Goal: Task Accomplishment & Management: Manage account settings

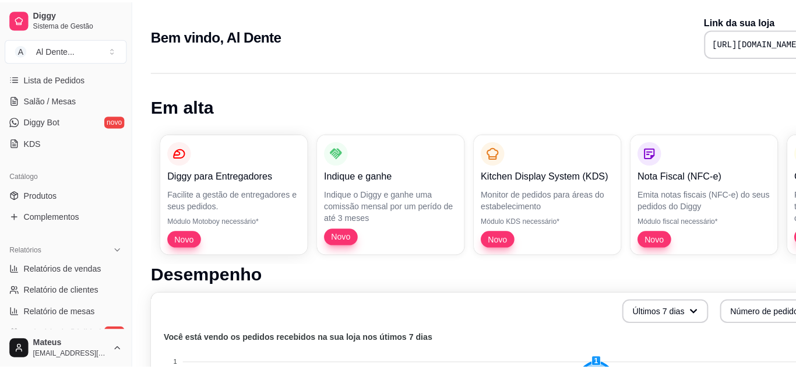
scroll to position [192, 0]
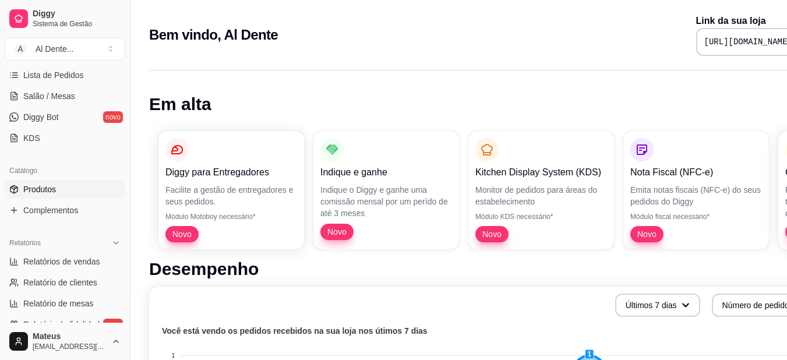
click at [79, 184] on link "Produtos" at bounding box center [65, 189] width 121 height 19
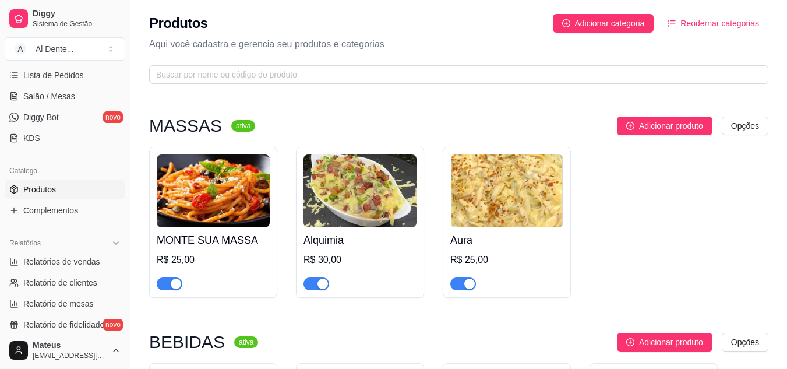
click at [493, 253] on div "R$ 25,00" at bounding box center [506, 260] width 113 height 14
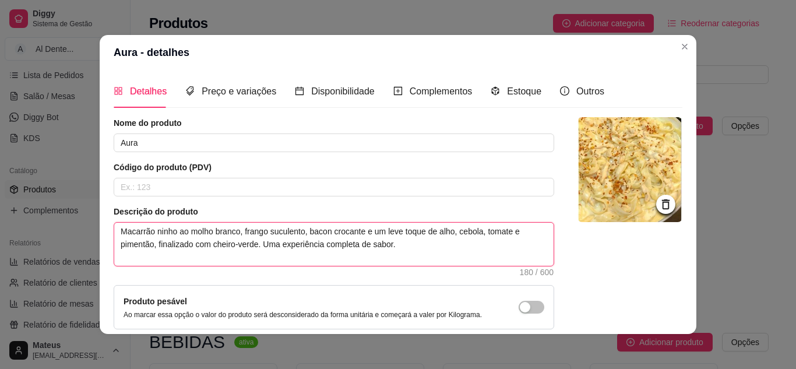
click at [171, 234] on textarea "Macarrão ninho ao molho branco, frango suculento, bacon crocante e um leve toqu…" at bounding box center [333, 244] width 439 height 43
type textarea "Macarrão ninh ao molho branco, frango suculento, bacon crocante e um leve toque…"
type textarea "Macarrão nin ao molho branco, frango suculento, bacon crocante e um leve toque …"
type textarea "Macarrão ni ao molho branco, frango suculento, bacon crocante e um leve toque d…"
type textarea "Macarrão n ao molho branco, frango suculento, bacon crocante e um leve toque de…"
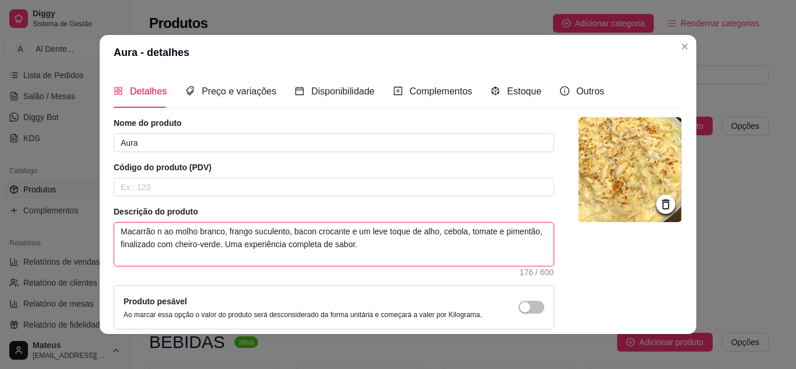
type textarea "Macarrão ao molho branco, frango suculento, bacon crocante e um leve toque de a…"
type textarea "Macarrão p ao molho branco, frango suculento, bacon crocante e um leve toque de…"
type textarea "Macarrão pe ao molho branco, frango suculento, bacon crocante e um leve toque d…"
type textarea "Macarrão pen ao molho branco, frango suculento, bacon crocante e um leve toque …"
type textarea "Macarrão penn ao molho branco, frango suculento, bacon crocante e um leve toque…"
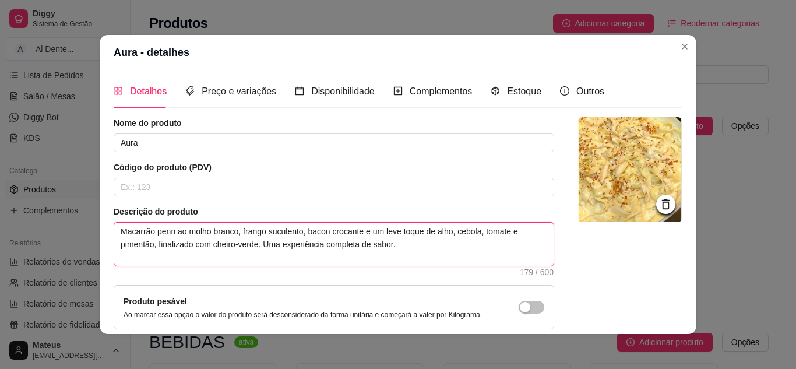
type textarea "Macarrão penne ao molho branco, frango suculento, bacon crocante e um leve toqu…"
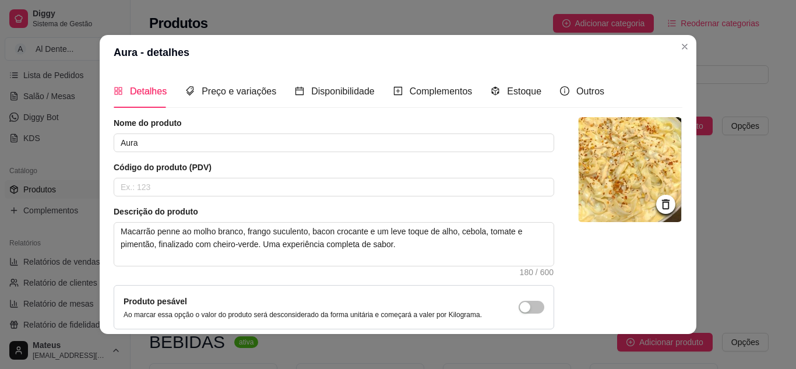
click at [659, 199] on icon at bounding box center [665, 204] width 13 height 13
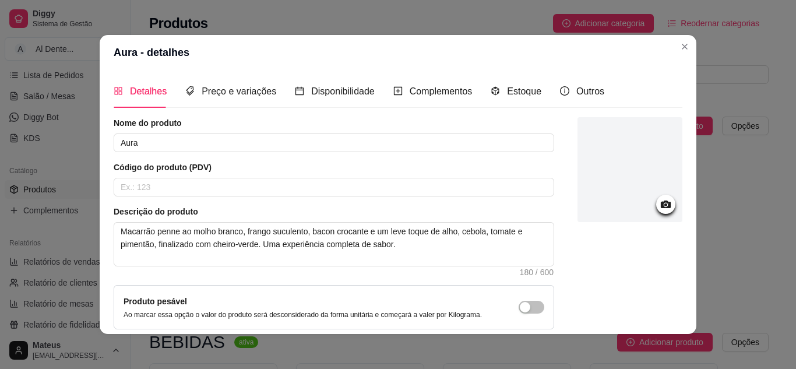
click at [656, 196] on div at bounding box center [665, 204] width 19 height 19
click at [661, 207] on icon at bounding box center [666, 204] width 10 height 8
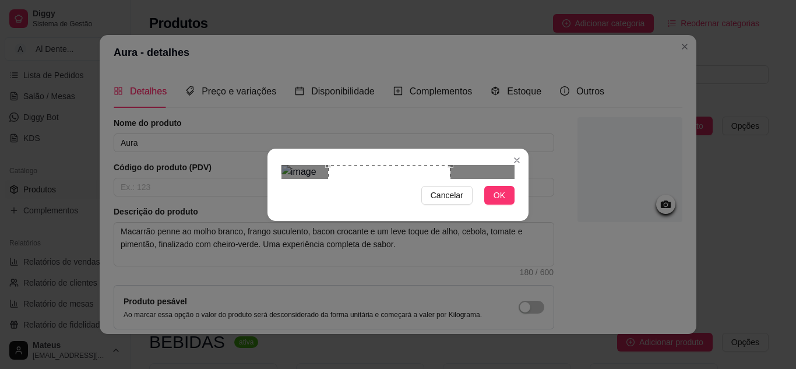
click at [357, 165] on div "Use the arrow keys to move the crop selection area" at bounding box center [389, 226] width 122 height 122
click at [498, 202] on span "OK" at bounding box center [500, 195] width 12 height 13
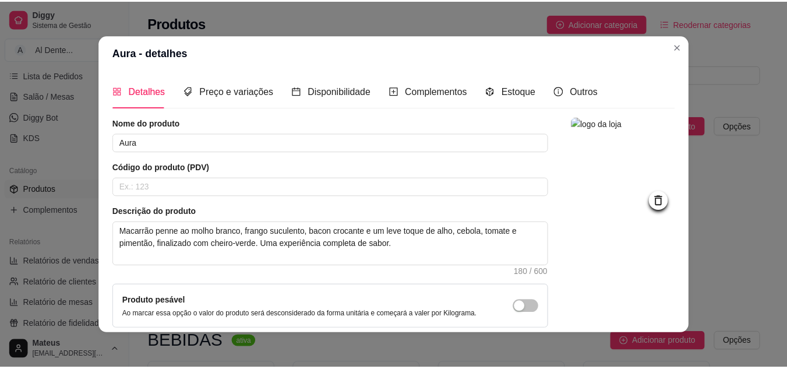
scroll to position [105, 0]
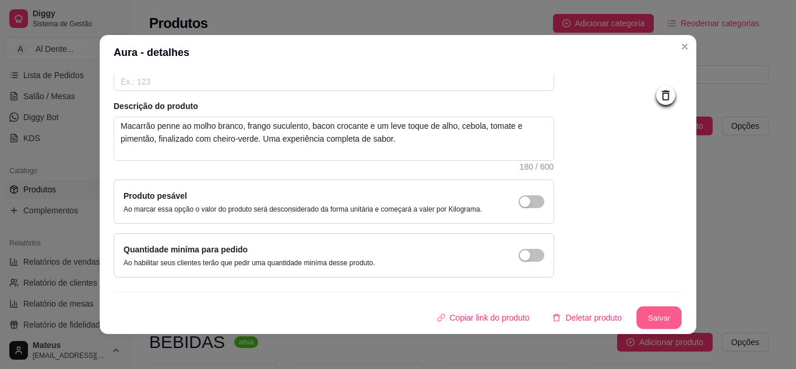
click at [642, 317] on button "Salvar" at bounding box center [658, 317] width 45 height 23
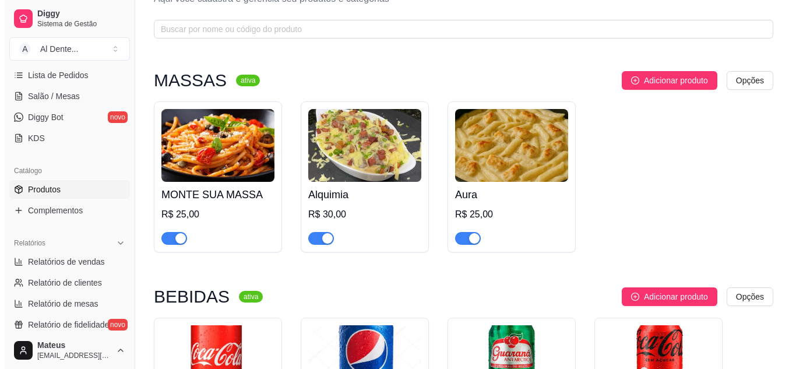
scroll to position [0, 0]
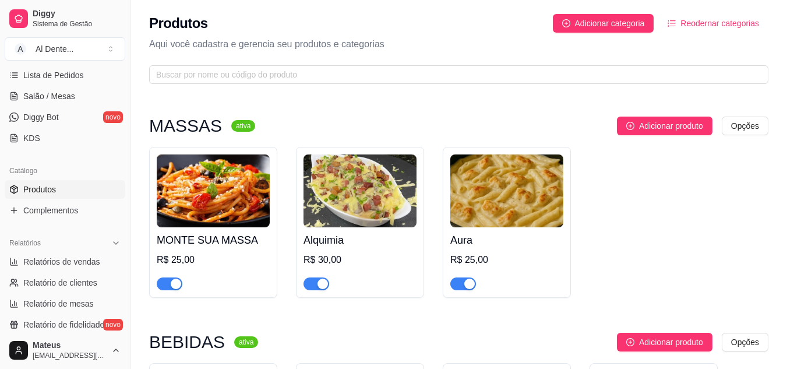
click at [222, 186] on img at bounding box center [213, 190] width 113 height 73
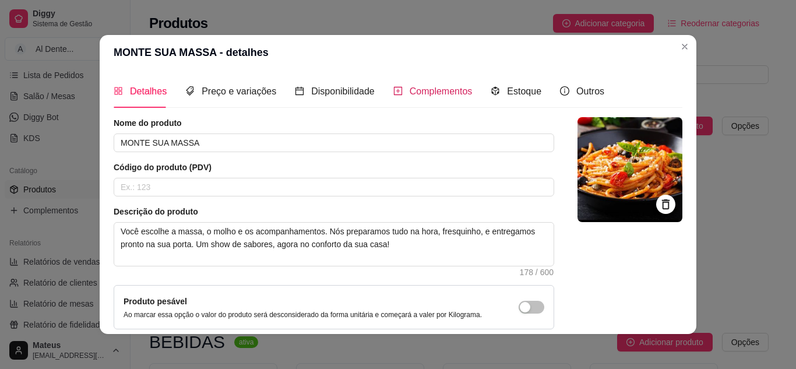
click at [424, 89] on span "Complementos" at bounding box center [441, 91] width 63 height 10
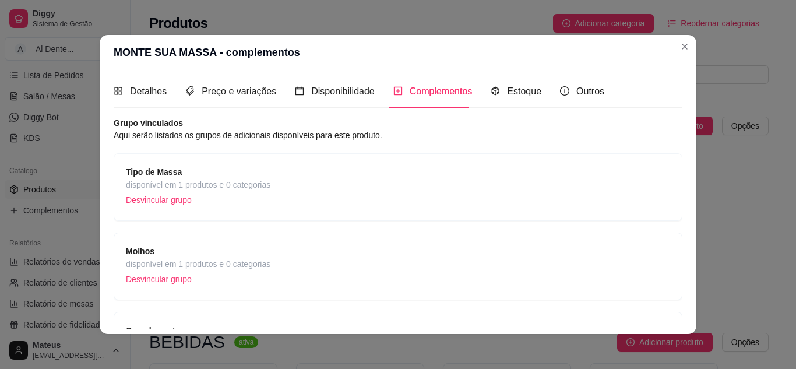
click at [375, 200] on div "Tipo de Massa disponível em 1 produtos e 0 categorias Desvincular grupo" at bounding box center [398, 186] width 544 height 43
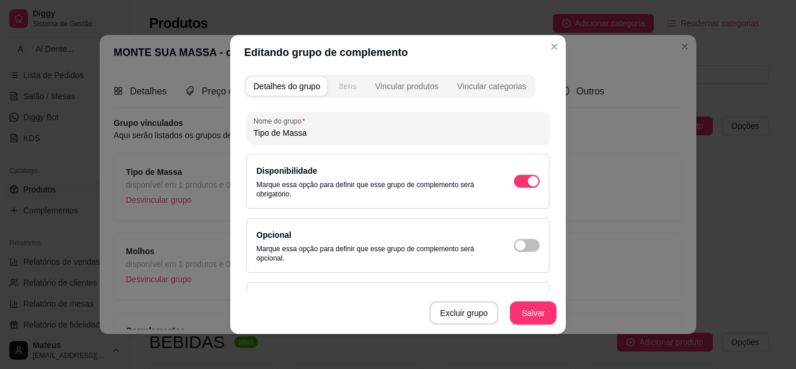
click at [348, 93] on button "Itens" at bounding box center [347, 86] width 31 height 19
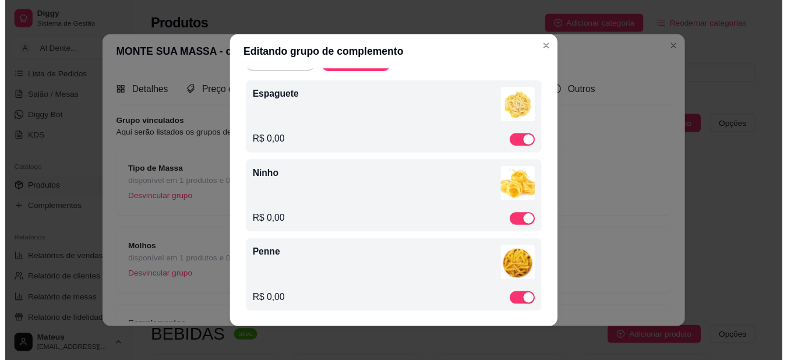
scroll to position [65, 0]
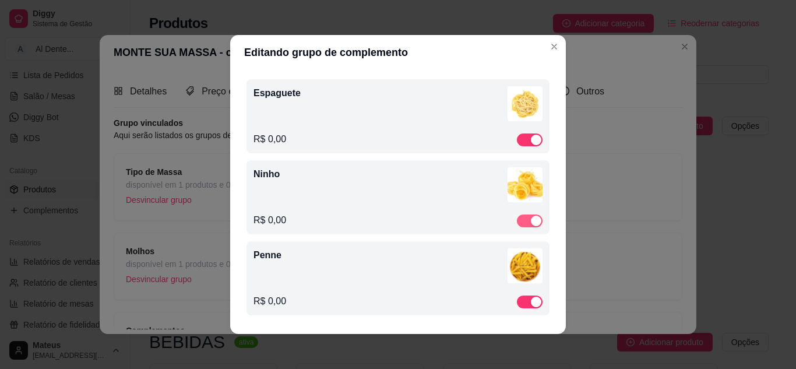
click at [531, 225] on div "button" at bounding box center [536, 221] width 10 height 10
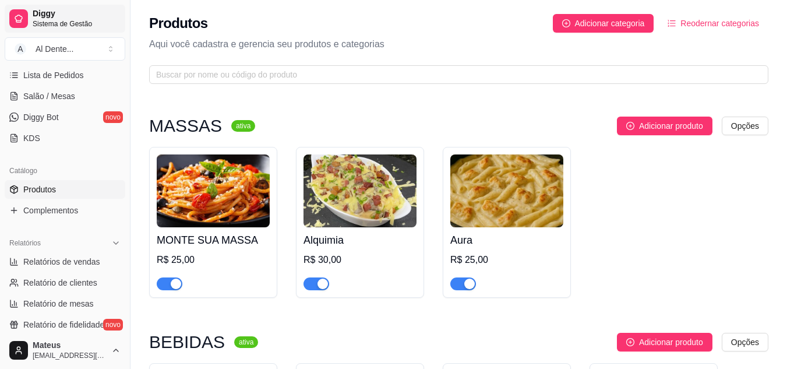
drag, startPoint x: 126, startPoint y: 203, endPoint x: 49, endPoint y: 19, distance: 199.8
click at [49, 19] on div "Diggy Sistema de Gestão A Al Dente ... Loja fechada Período gratuito até 22/09 …" at bounding box center [65, 184] width 130 height 369
click at [49, 19] on span "Sistema de Gestão" at bounding box center [77, 23] width 88 height 9
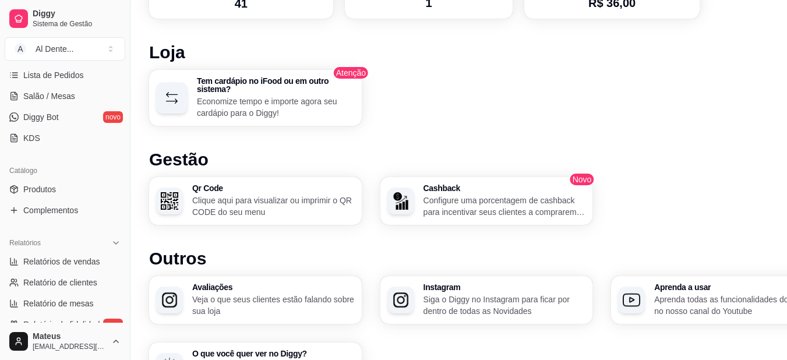
scroll to position [619, 0]
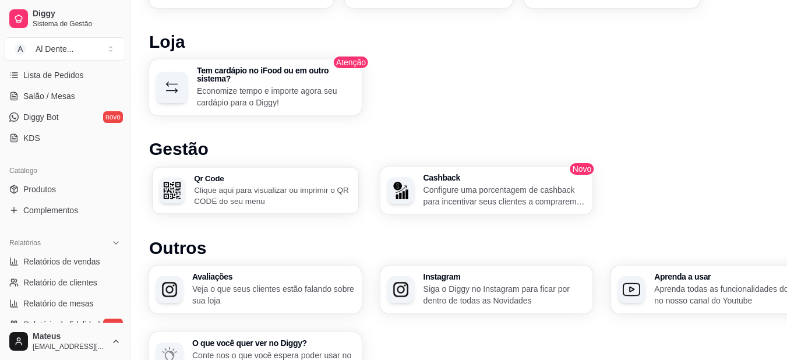
click at [174, 178] on div "button" at bounding box center [172, 191] width 26 height 26
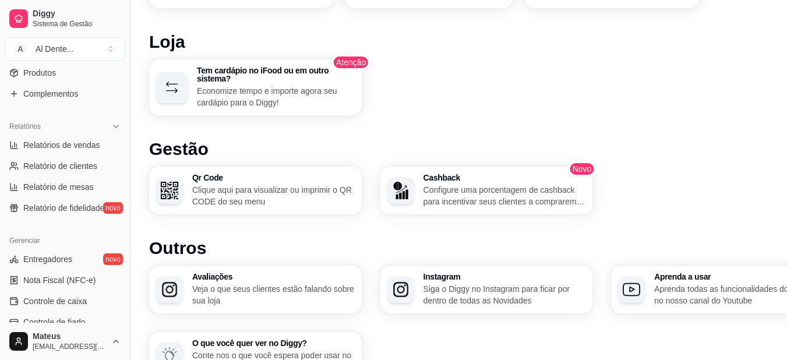
scroll to position [0, 0]
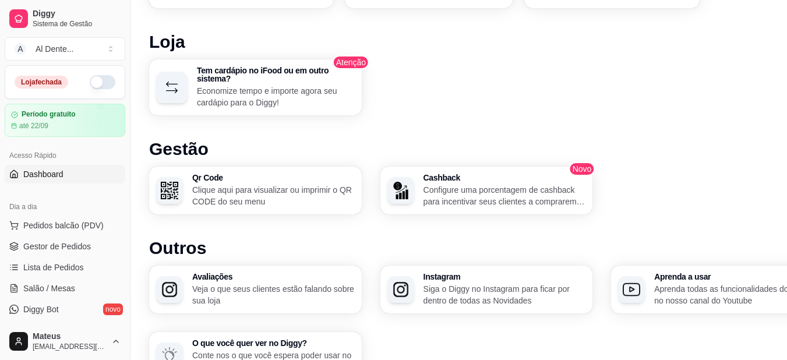
click at [90, 83] on button "button" at bounding box center [103, 82] width 26 height 14
click at [95, 169] on link "Dashboard" at bounding box center [65, 174] width 121 height 19
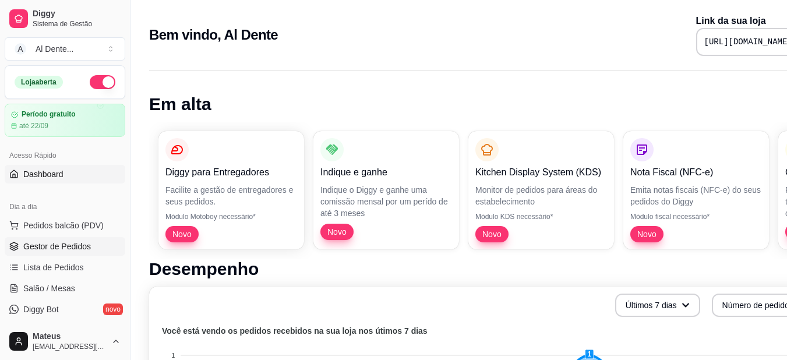
click at [71, 255] on link "Gestor de Pedidos" at bounding box center [65, 246] width 121 height 19
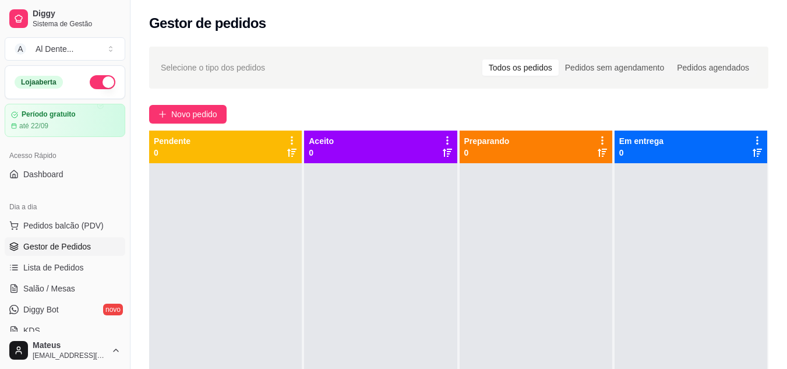
scroll to position [232, 0]
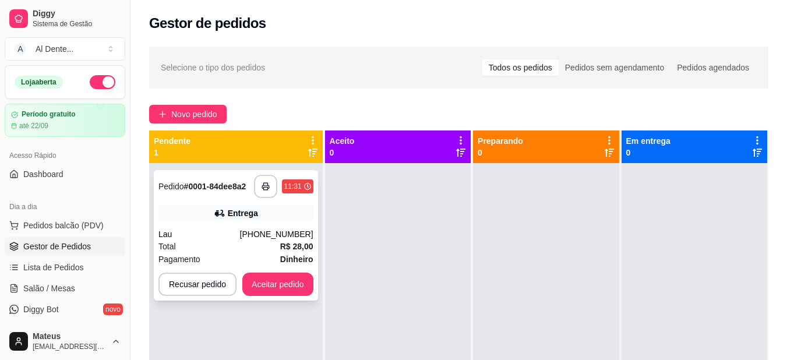
click at [240, 239] on div "Lau" at bounding box center [199, 234] width 82 height 12
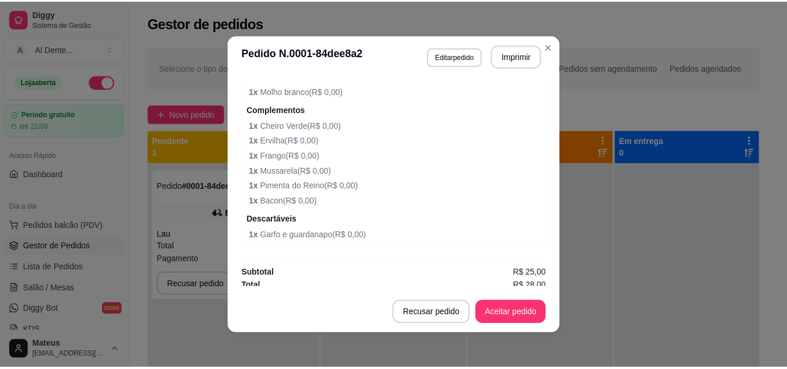
scroll to position [484, 0]
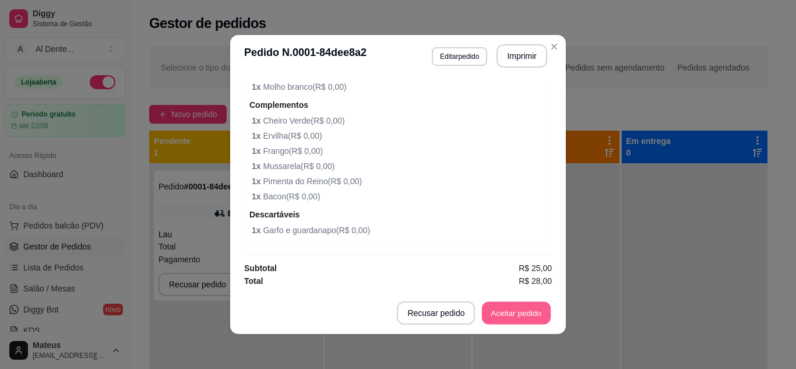
click at [539, 317] on button "Aceitar pedido" at bounding box center [516, 313] width 69 height 23
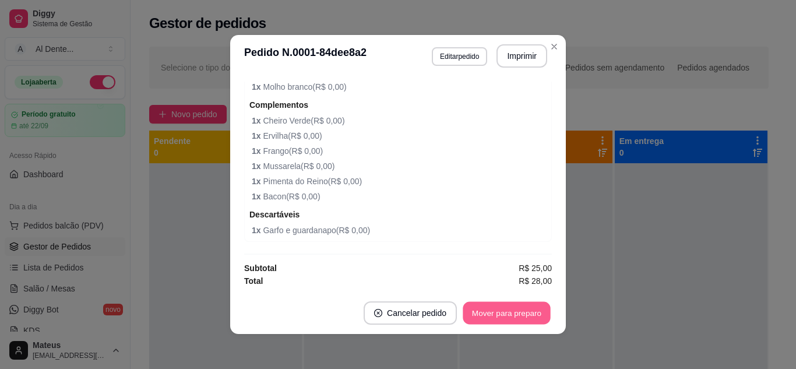
click at [520, 309] on button "Mover para preparo" at bounding box center [506, 313] width 87 height 23
